Goal: Find specific page/section: Find specific page/section

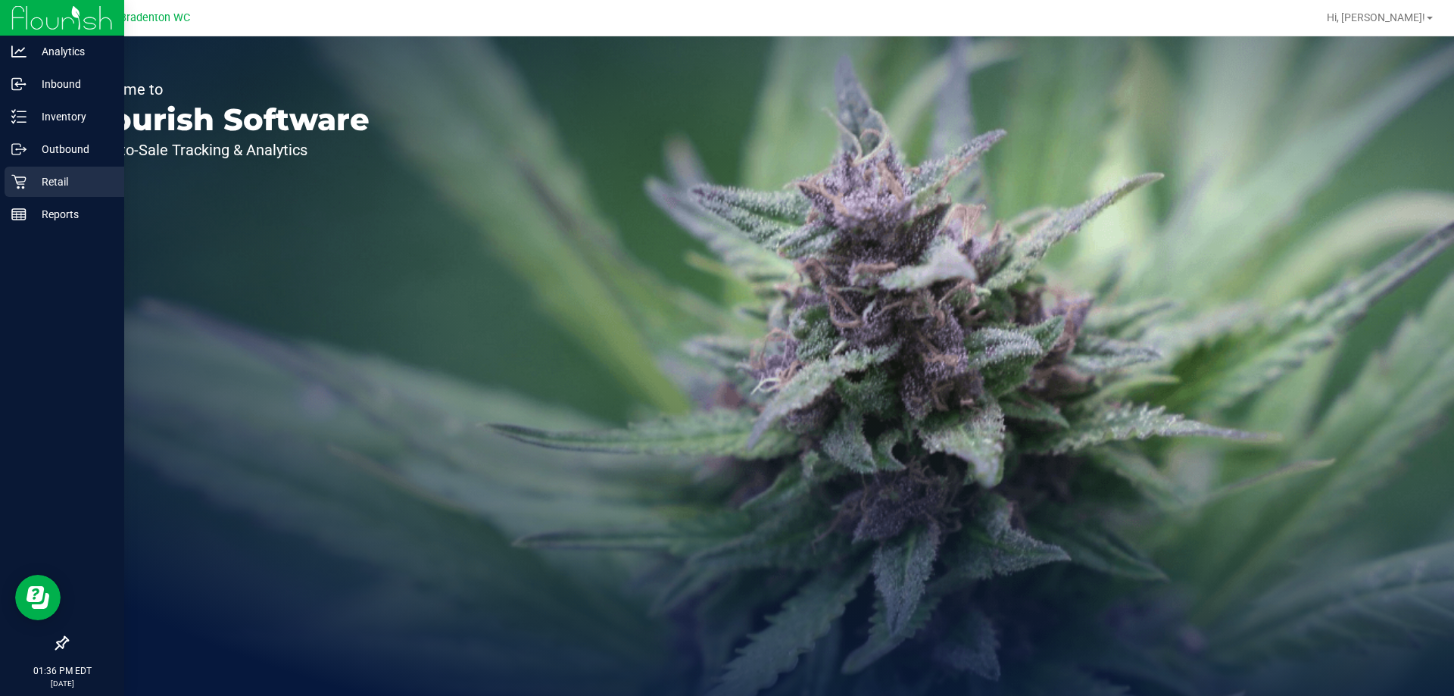
click at [20, 179] on icon at bounding box center [18, 181] width 15 height 15
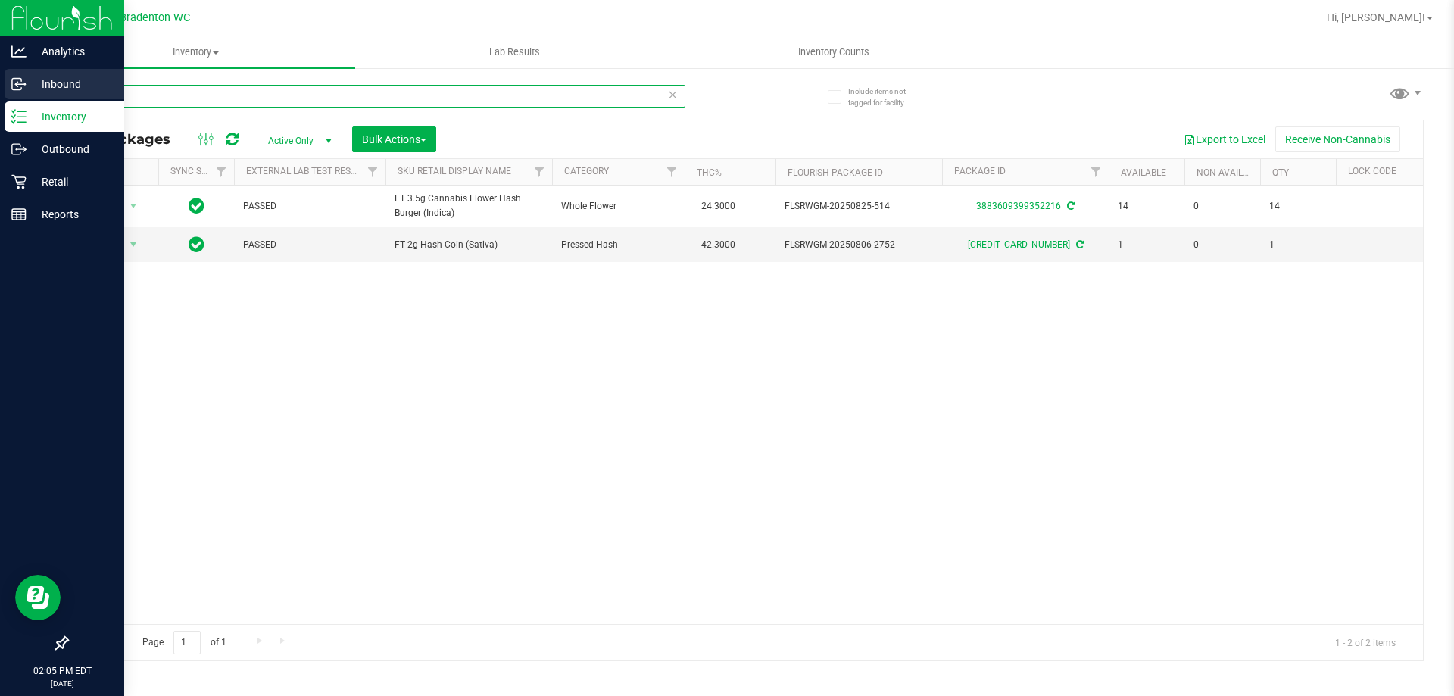
drag, startPoint x: 142, startPoint y: 98, endPoint x: 0, endPoint y: 82, distance: 142.6
click at [0, 85] on div "Analytics Inbound Inventory Outbound Retail Reports 02:05 PM EDT [DATE] 09/24 B…" at bounding box center [727, 348] width 1454 height 696
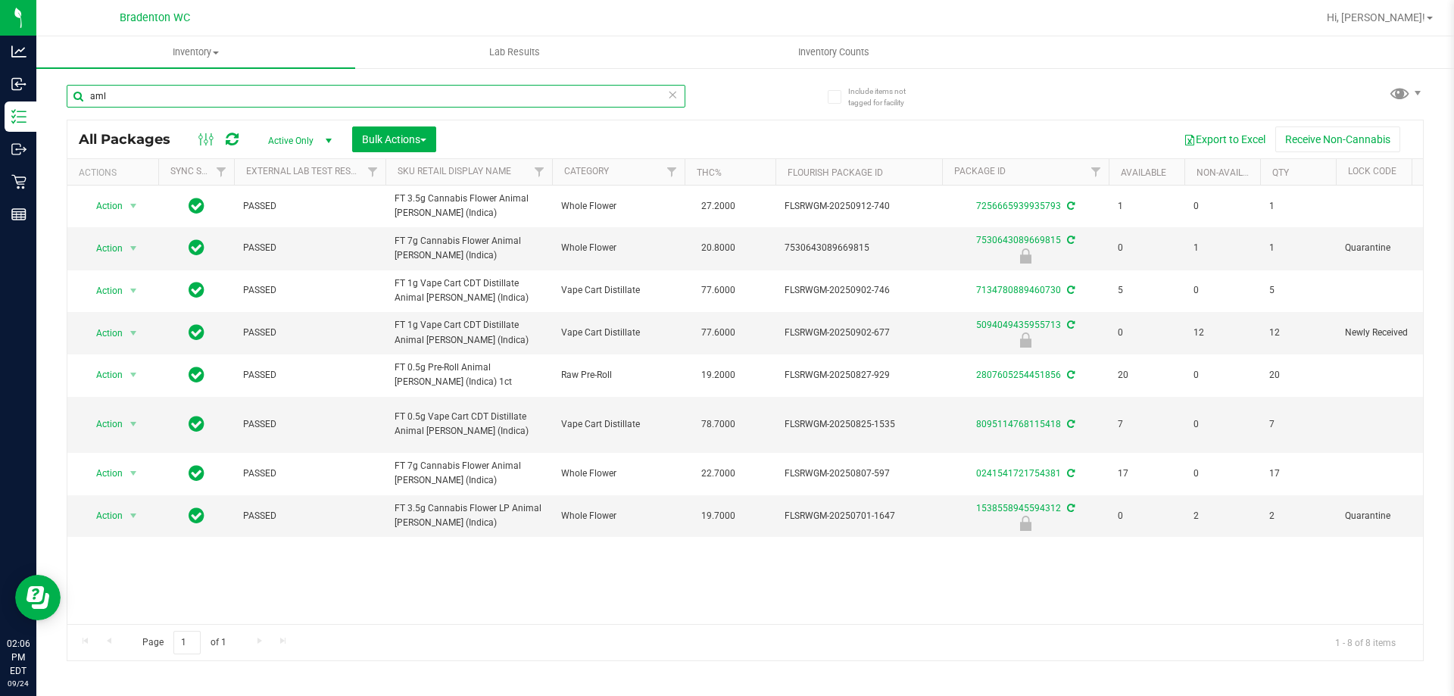
type input "aml"
